Goal: Task Accomplishment & Management: Use online tool/utility

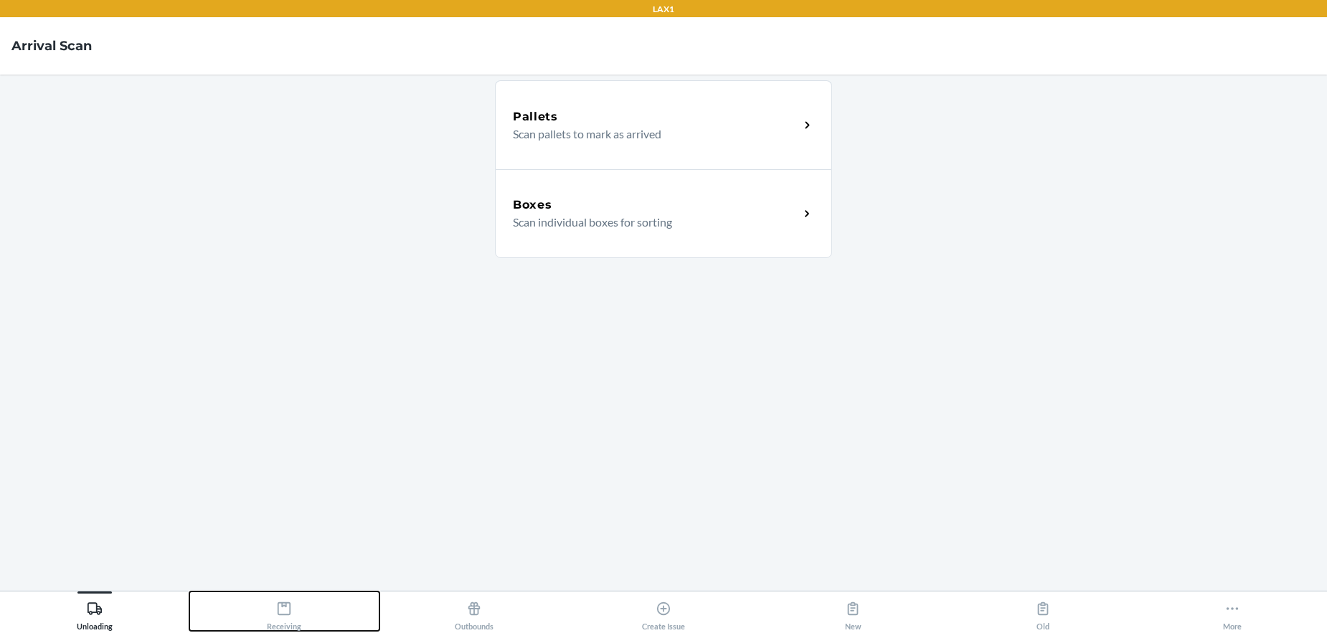
click at [284, 610] on icon at bounding box center [284, 609] width 16 height 16
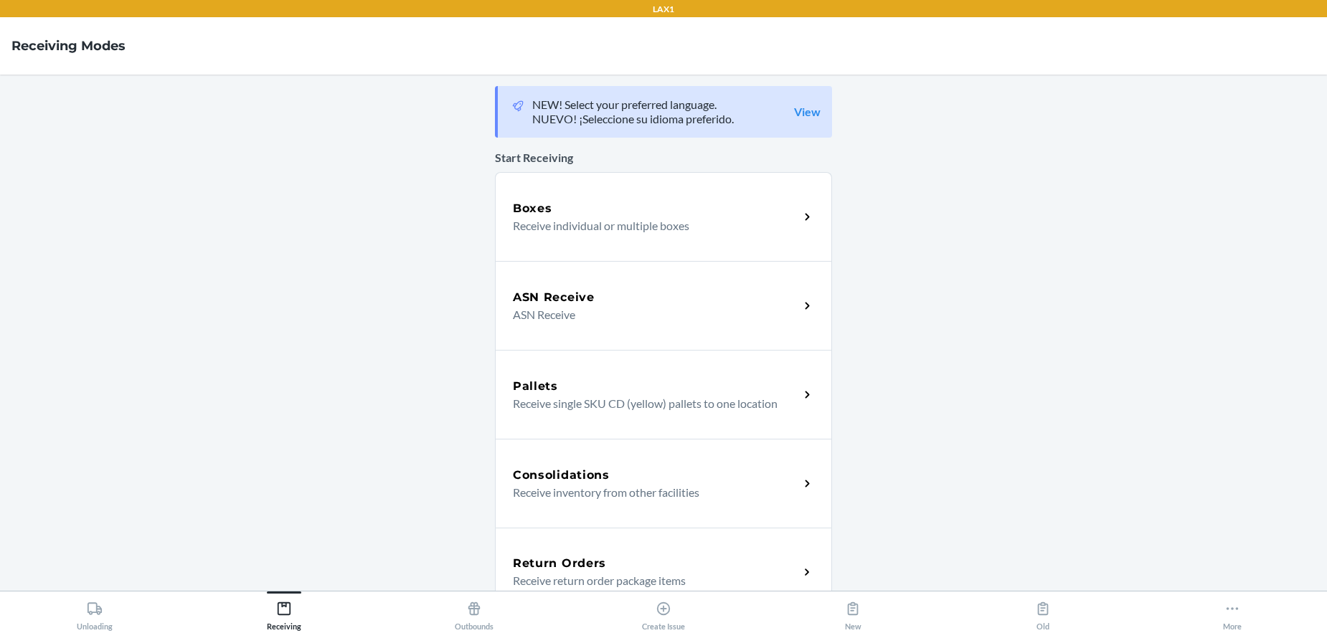
click at [656, 230] on p "Receive individual or multiple boxes" at bounding box center [650, 225] width 275 height 17
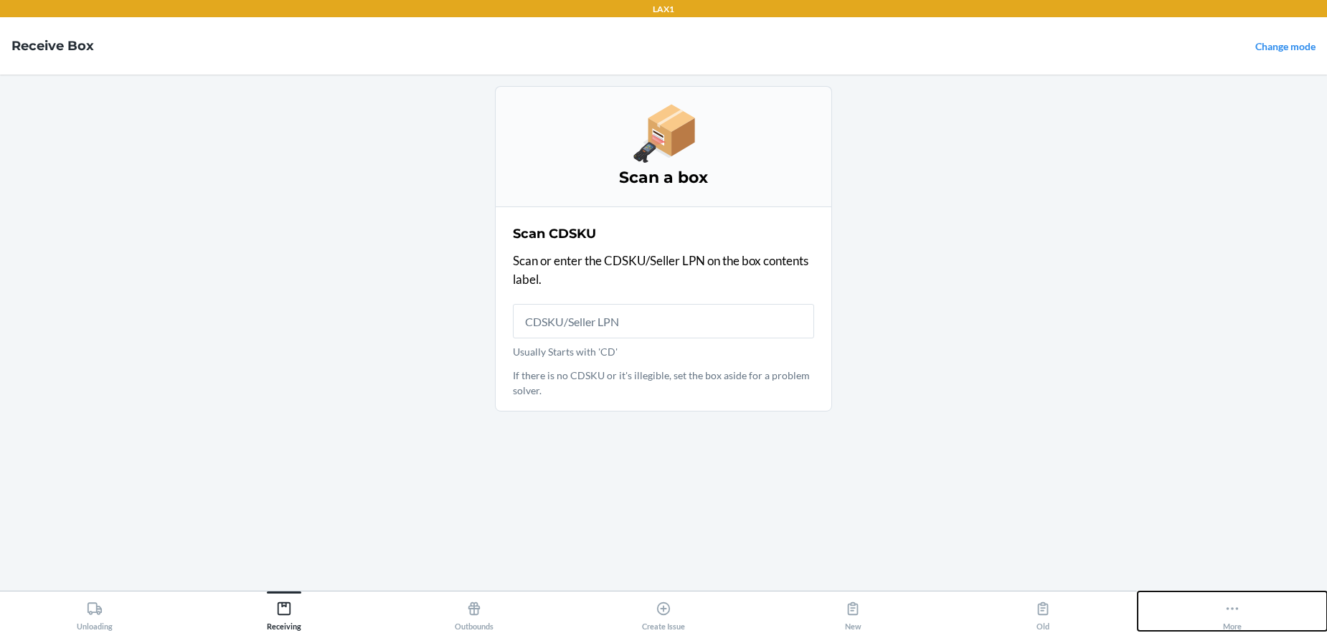
click at [1231, 610] on icon at bounding box center [1232, 609] width 16 height 16
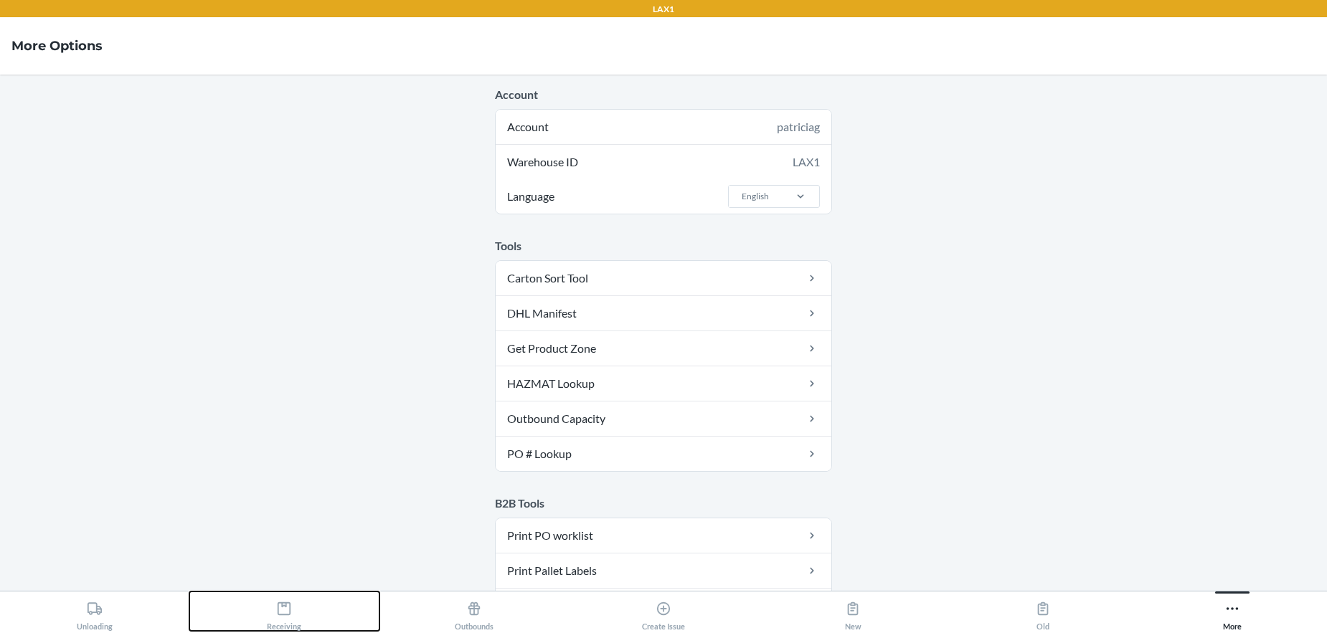
click at [289, 605] on icon at bounding box center [284, 609] width 16 height 16
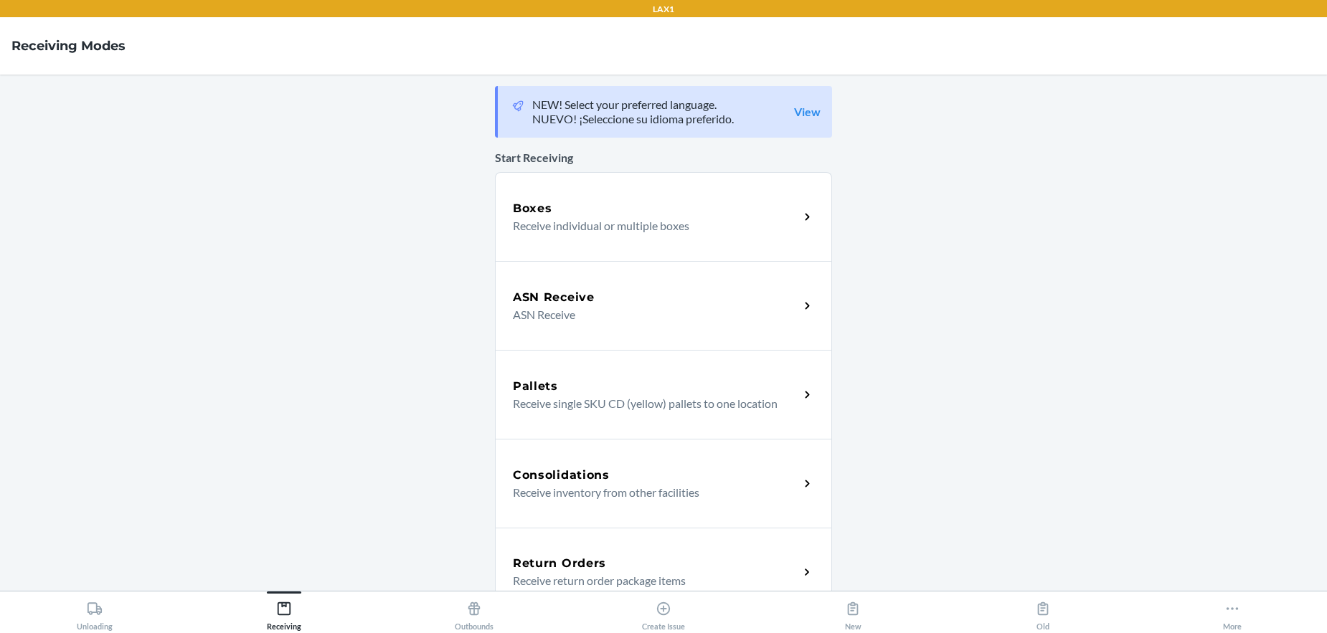
click at [655, 203] on div "Boxes" at bounding box center [656, 208] width 286 height 17
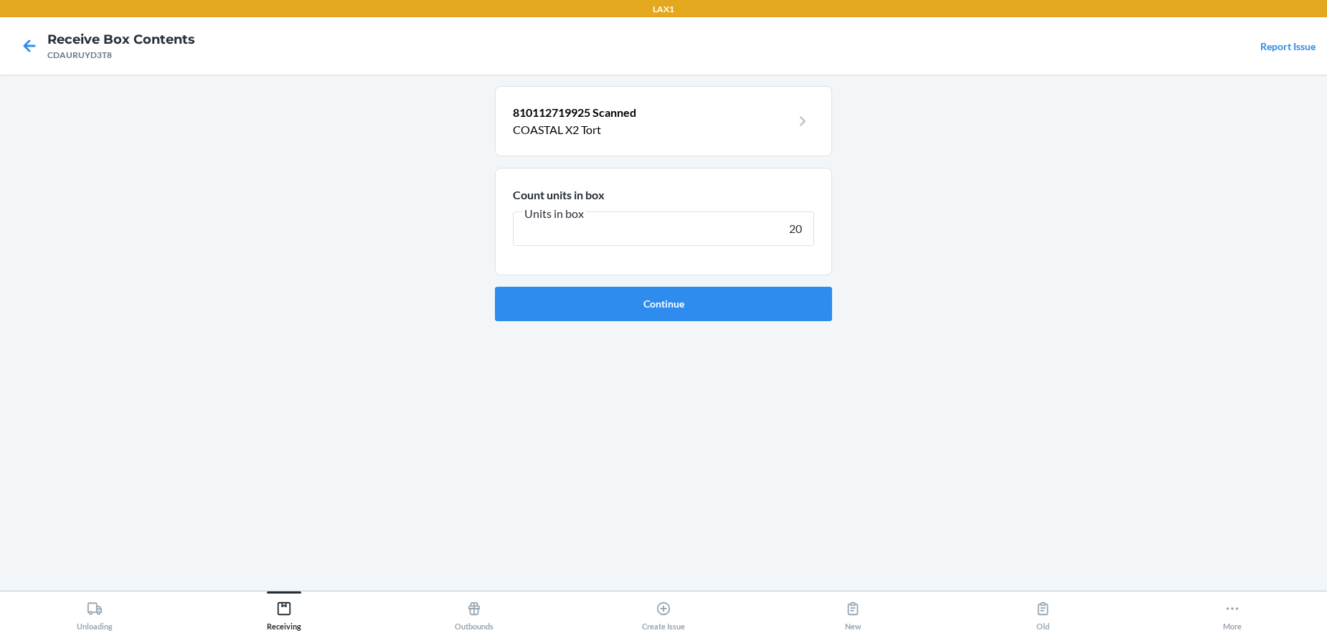
type input "200"
click button "Continue" at bounding box center [663, 304] width 337 height 34
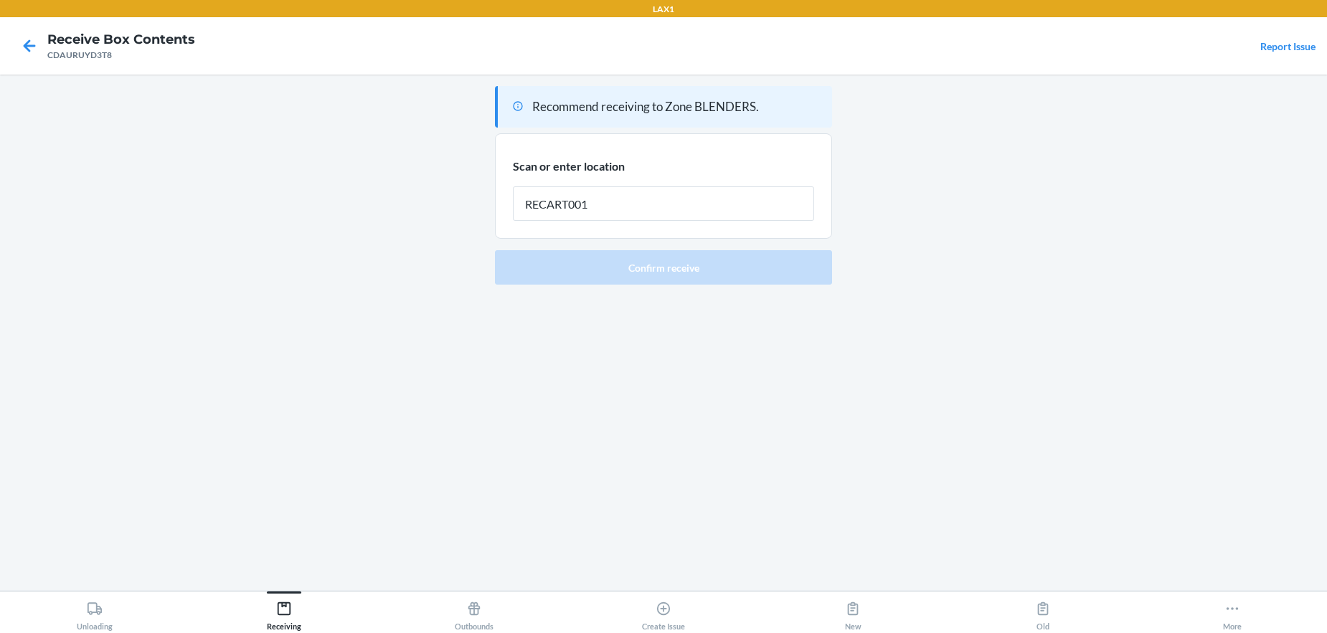
type input "RECART001"
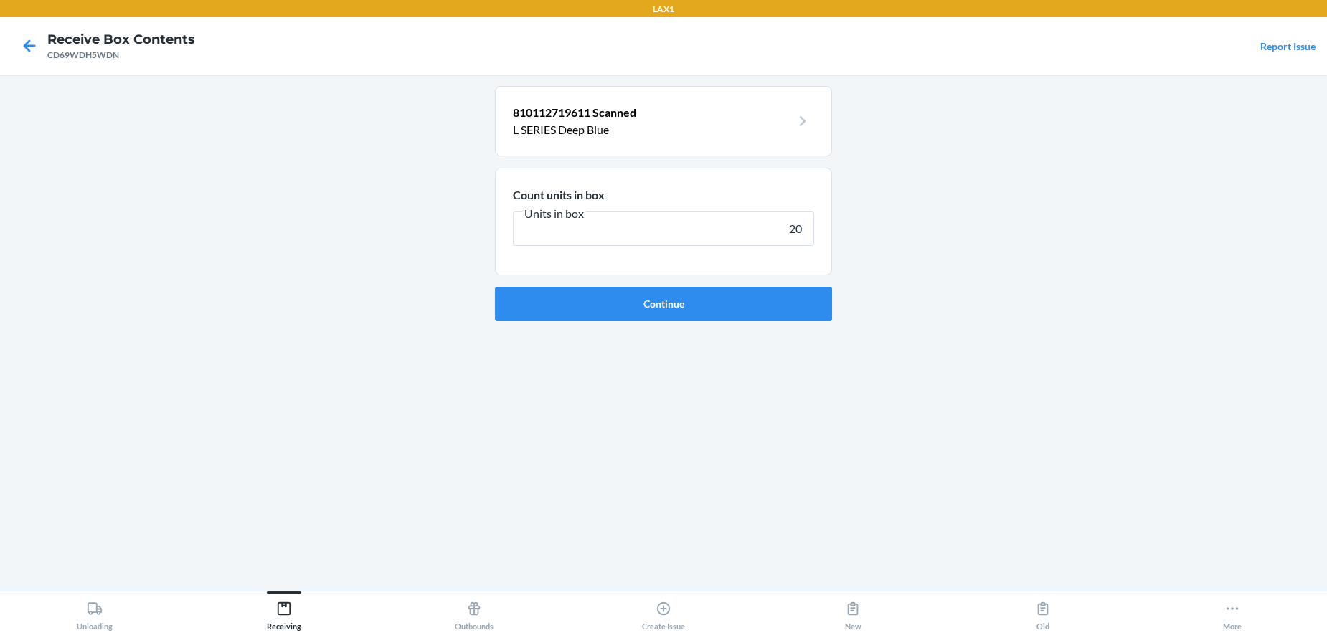
type input "200"
click button "Continue" at bounding box center [663, 304] width 337 height 34
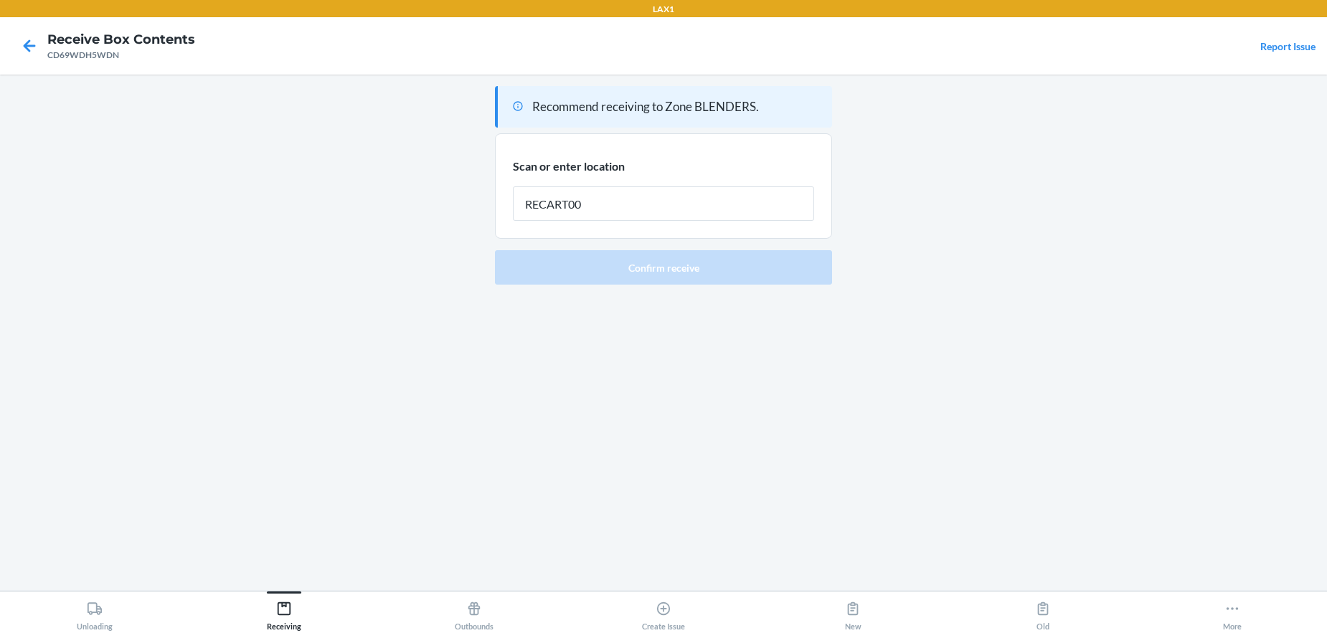
type input "RECART001"
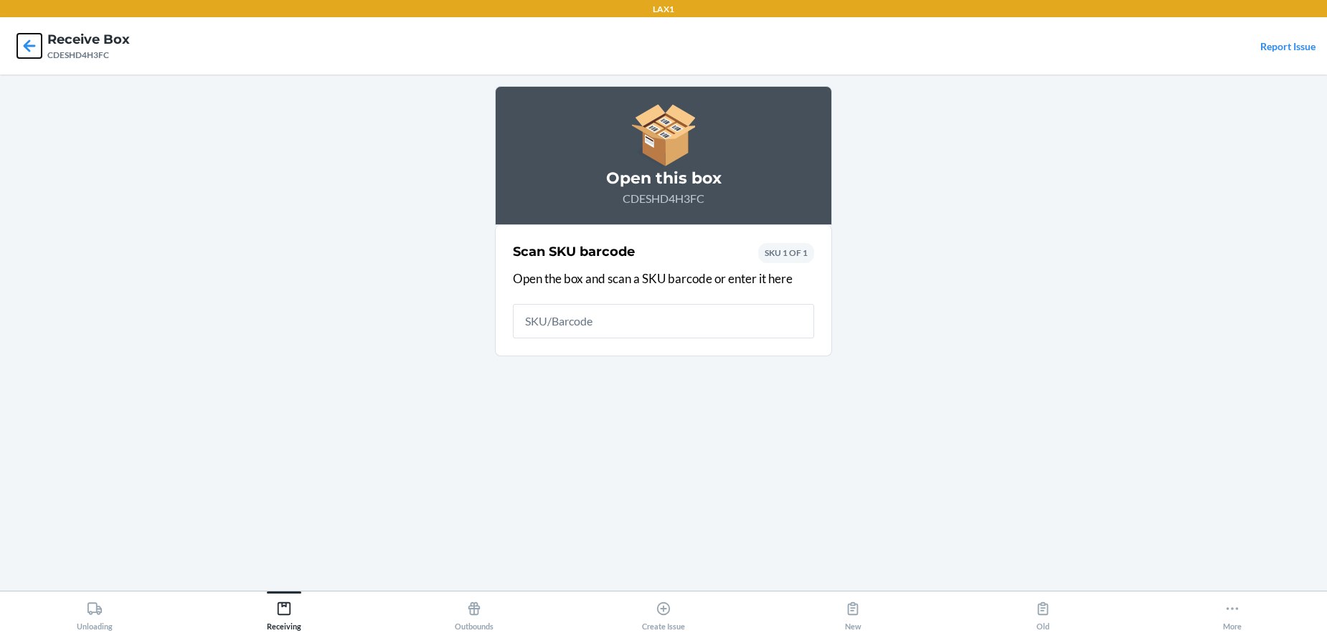
click at [28, 44] on icon at bounding box center [29, 46] width 24 height 24
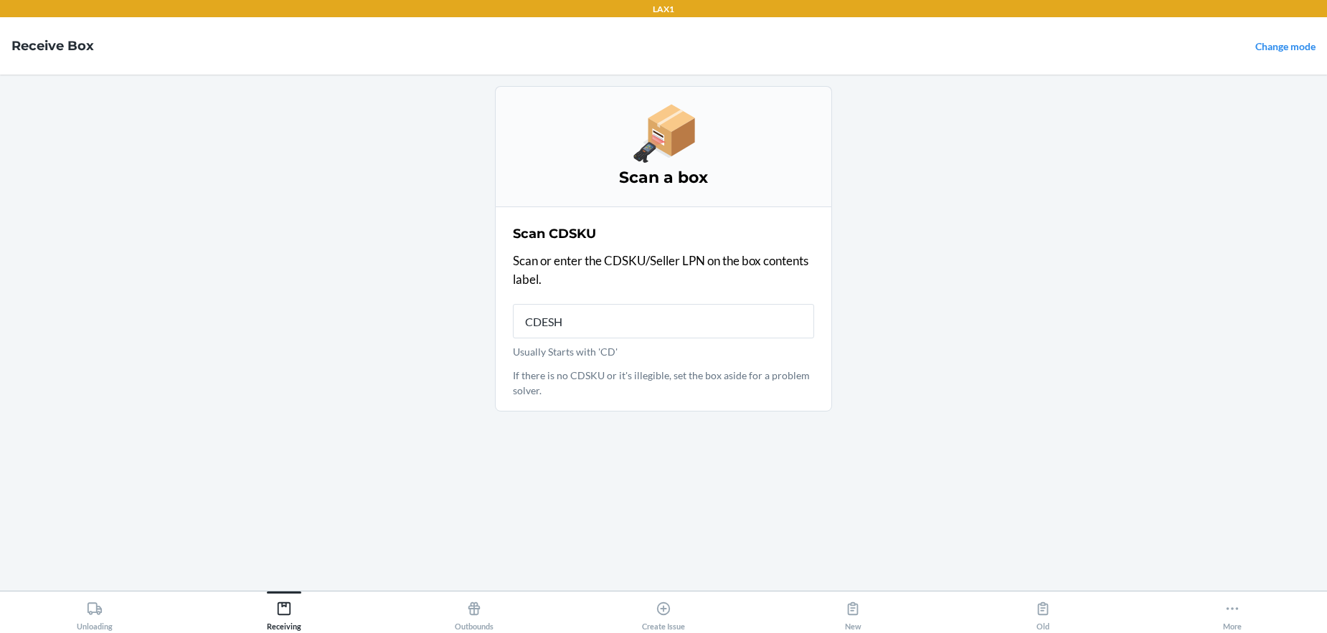
type input "CDESHD"
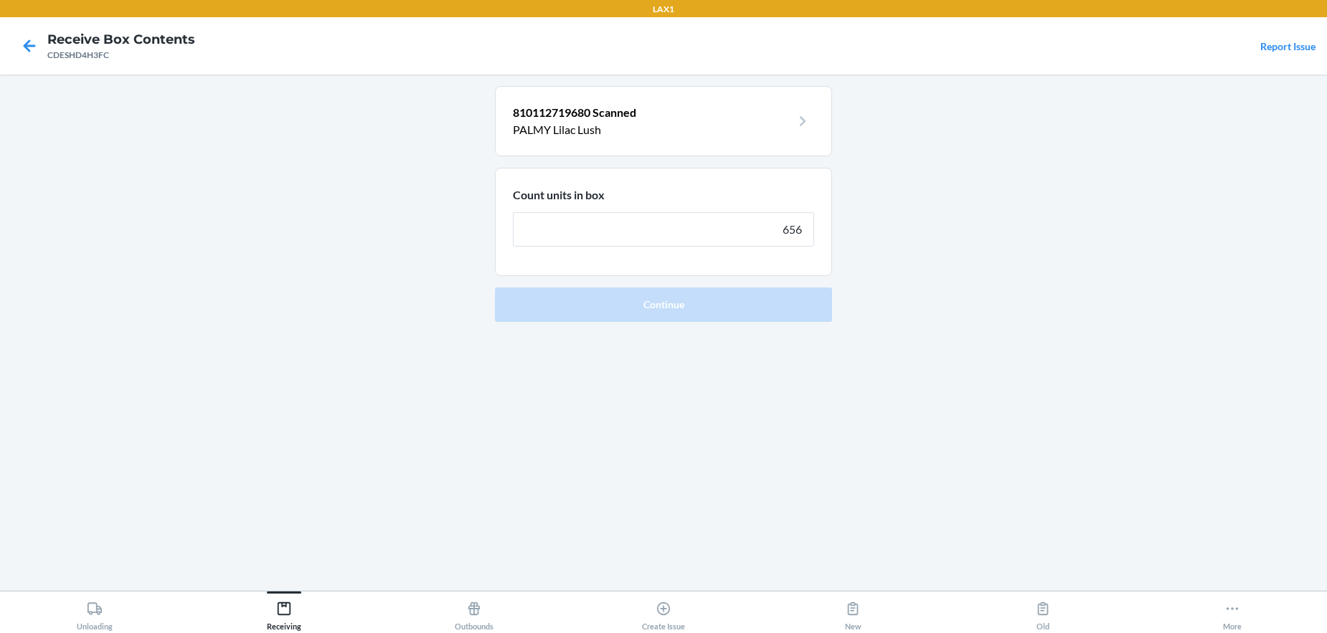
click at [495, 288] on button "Continue" at bounding box center [663, 305] width 337 height 34
type input "656"
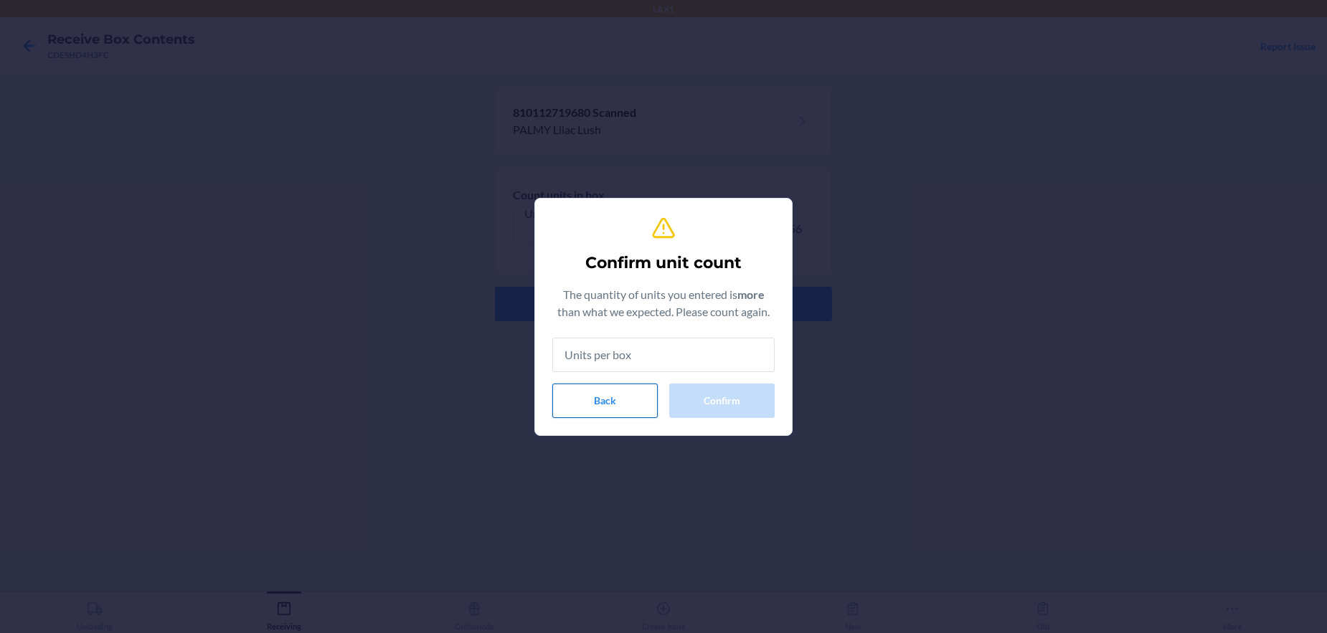
click at [596, 405] on button "Back" at bounding box center [604, 401] width 105 height 34
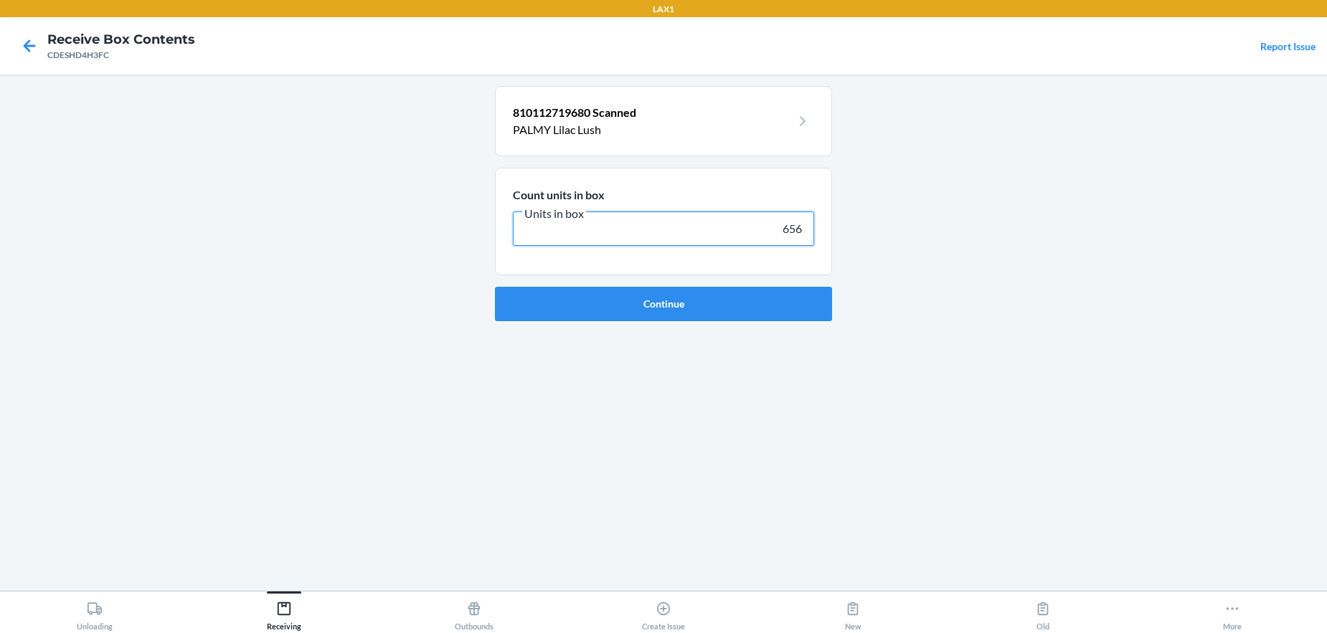
click at [806, 228] on input "656" at bounding box center [663, 229] width 301 height 34
drag, startPoint x: 807, startPoint y: 235, endPoint x: 770, endPoint y: 230, distance: 37.7
click at [770, 230] on input "656" at bounding box center [663, 229] width 301 height 34
type input "200"
click at [732, 302] on button "Continue" at bounding box center [663, 304] width 337 height 34
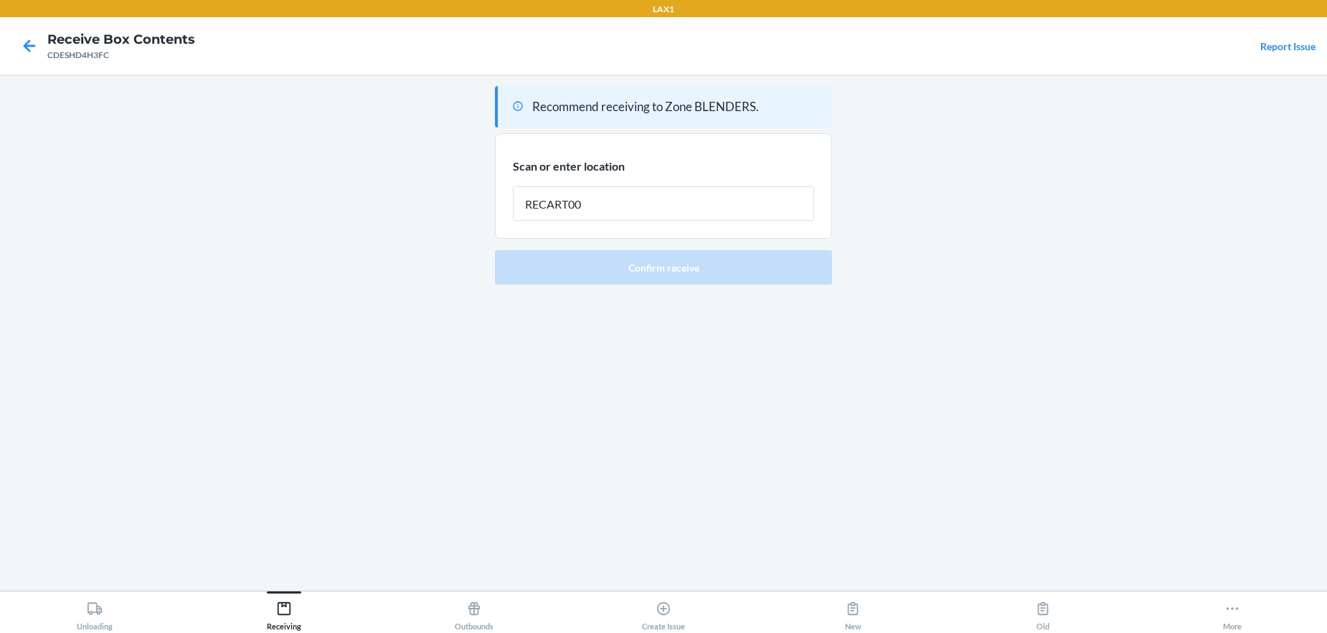
type input "RECART001"
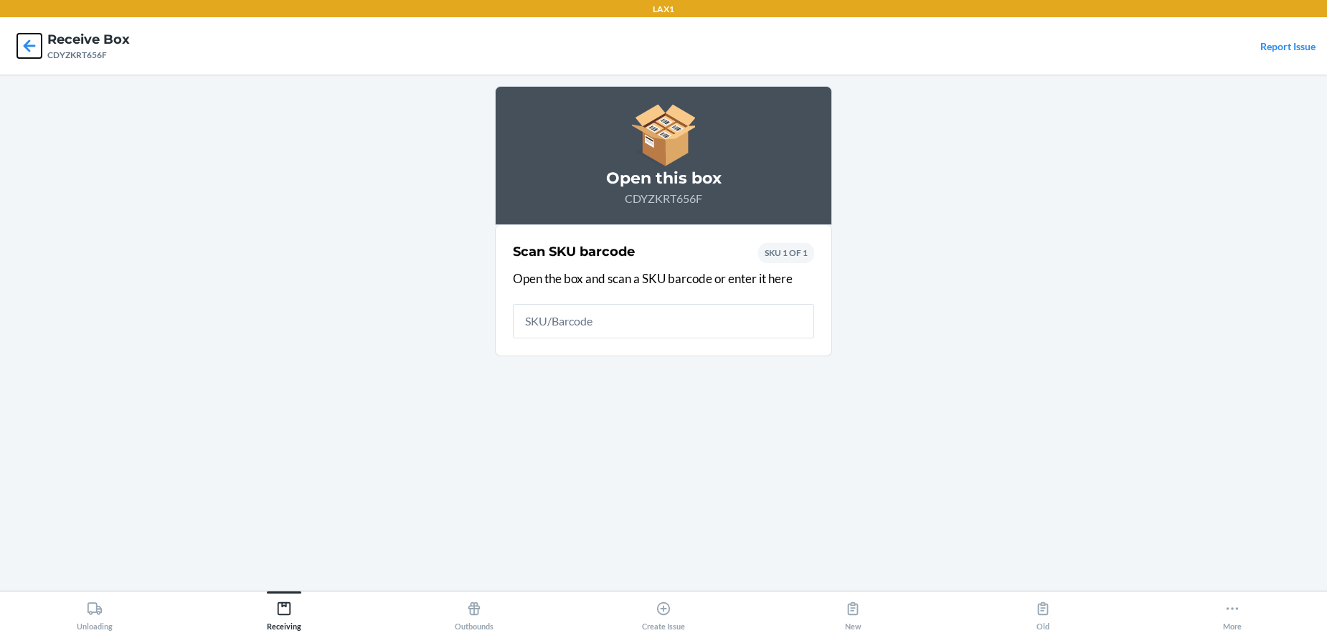
click at [32, 48] on icon at bounding box center [29, 46] width 24 height 24
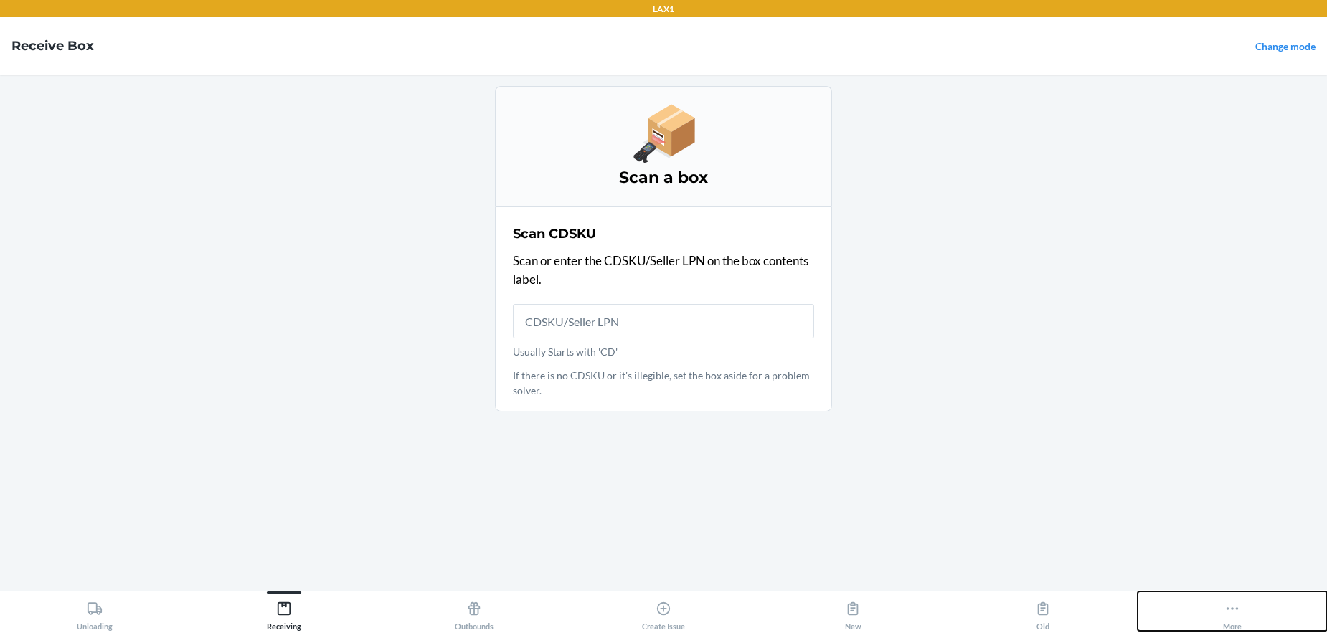
click at [1233, 613] on icon at bounding box center [1232, 609] width 16 height 16
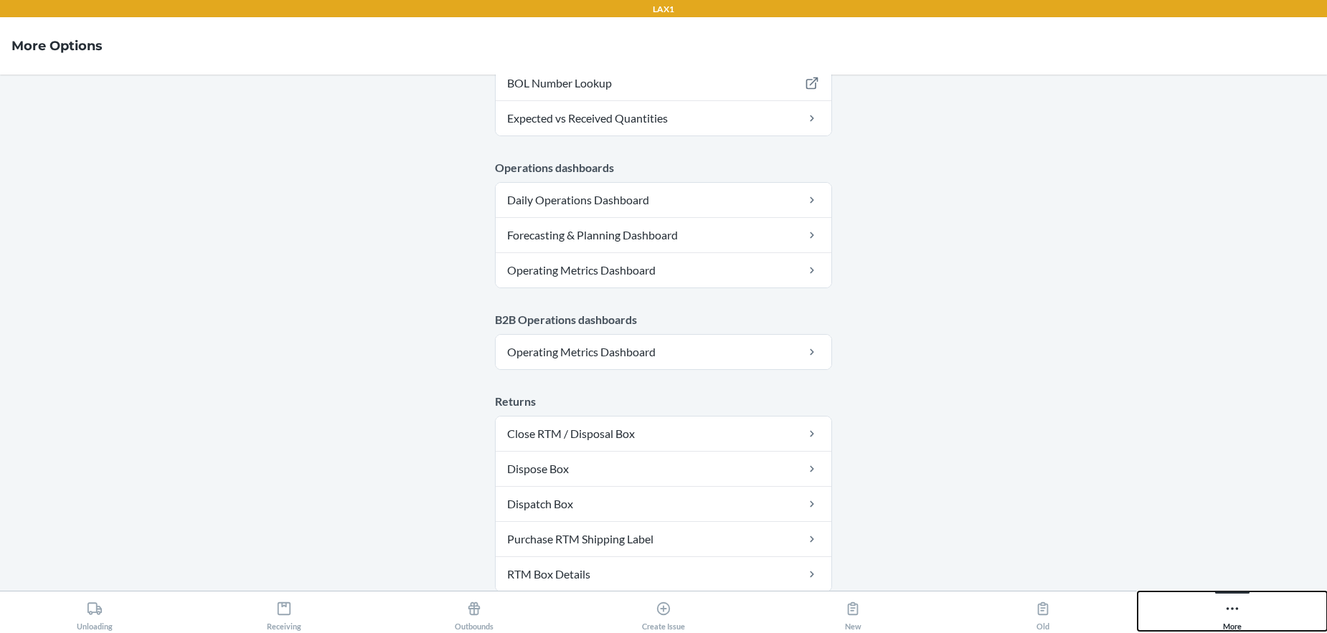
scroll to position [745, 0]
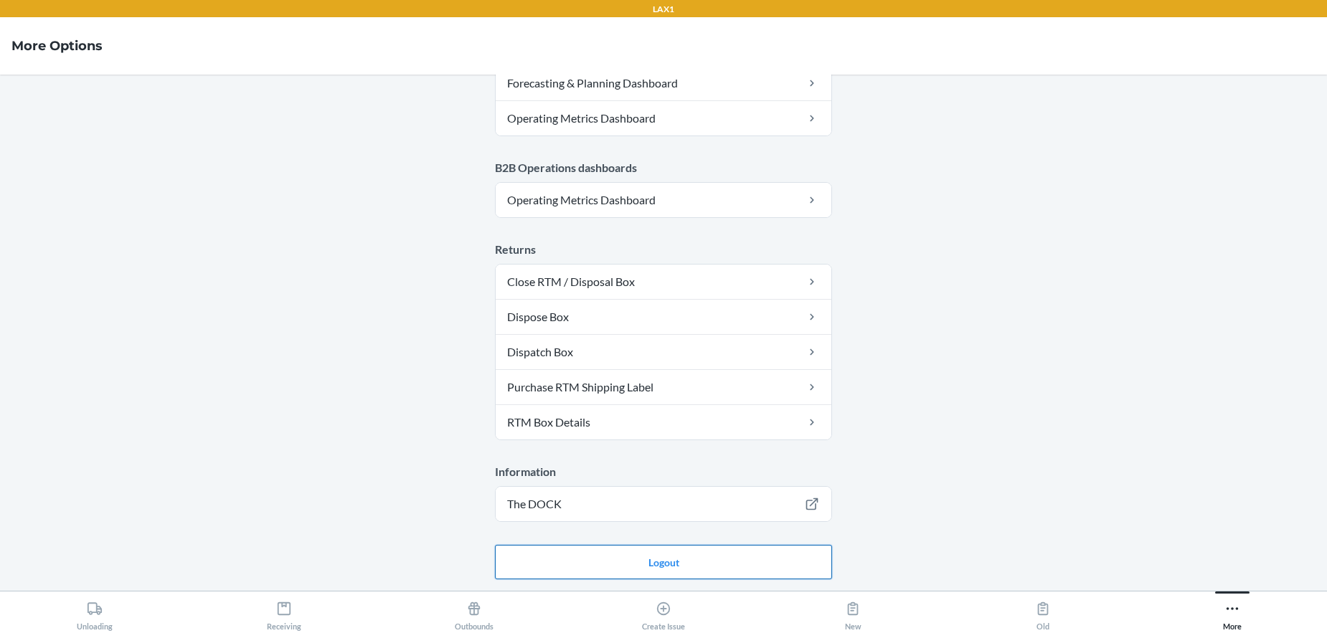
click at [681, 565] on button "Logout" at bounding box center [663, 562] width 337 height 34
